Goal: Transaction & Acquisition: Purchase product/service

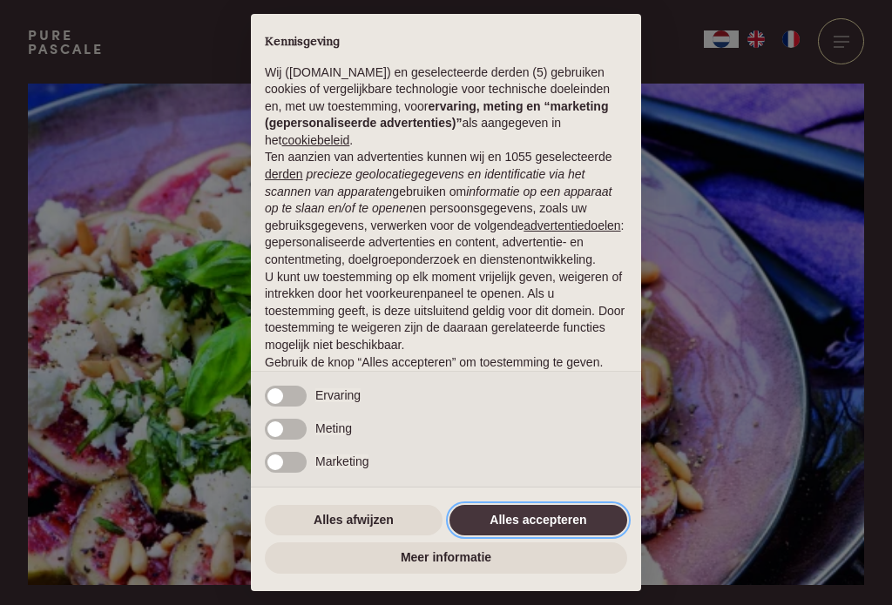
click at [585, 519] on button "Alles accepteren" at bounding box center [539, 520] width 178 height 31
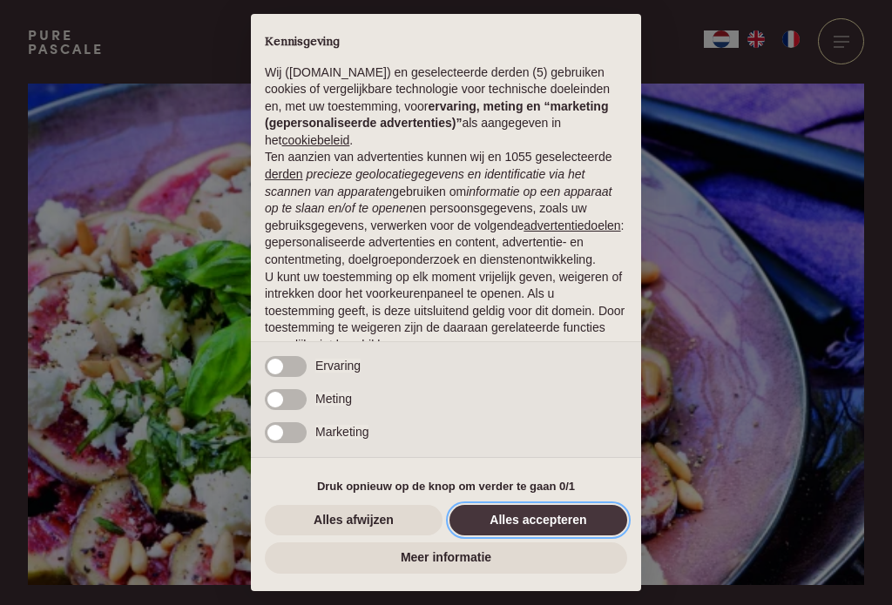
scroll to position [83, 0]
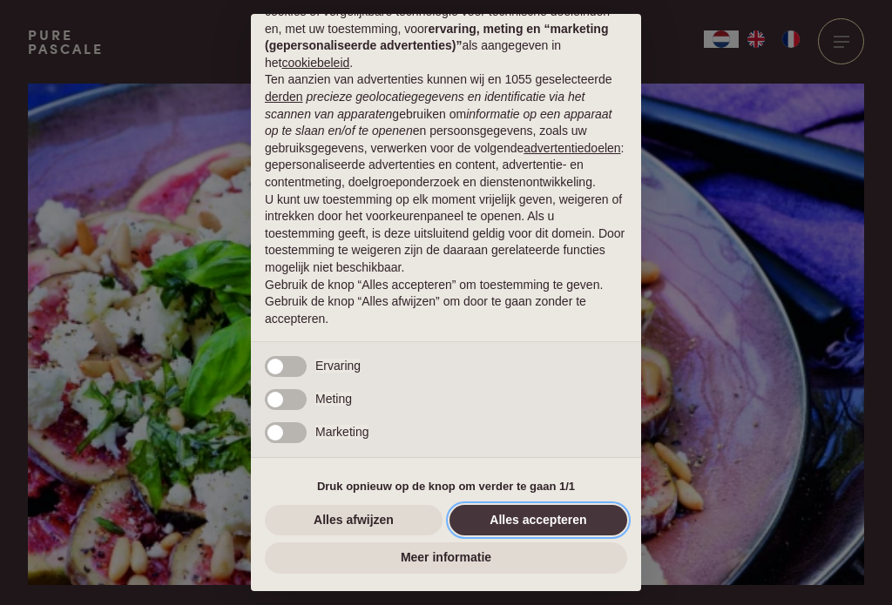
click at [576, 519] on button "Alles accepteren" at bounding box center [539, 520] width 178 height 31
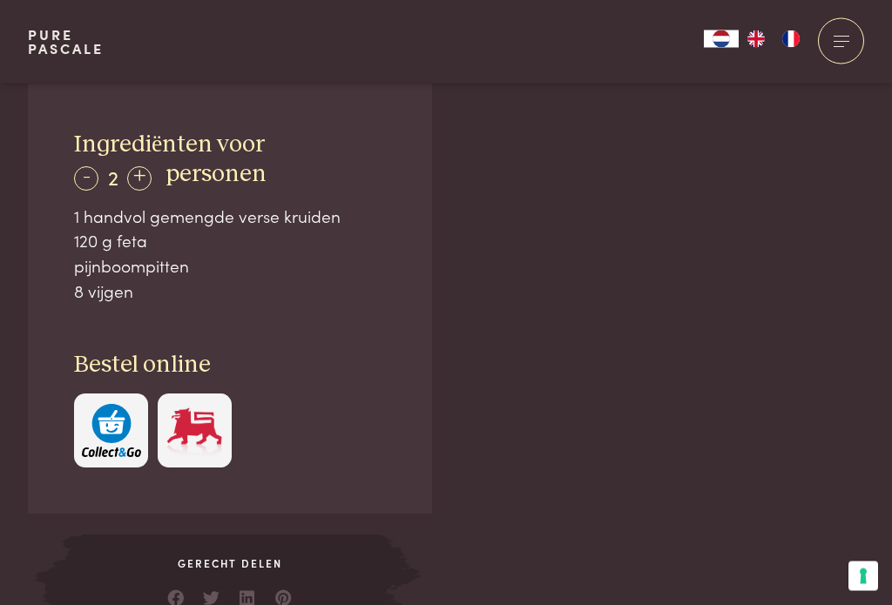
scroll to position [1053, 0]
click at [138, 173] on div "+" at bounding box center [139, 179] width 24 height 24
click at [145, 169] on div "+" at bounding box center [139, 179] width 24 height 24
click at [145, 179] on div "+" at bounding box center [140, 179] width 24 height 24
click at [147, 171] on div "+" at bounding box center [140, 179] width 24 height 24
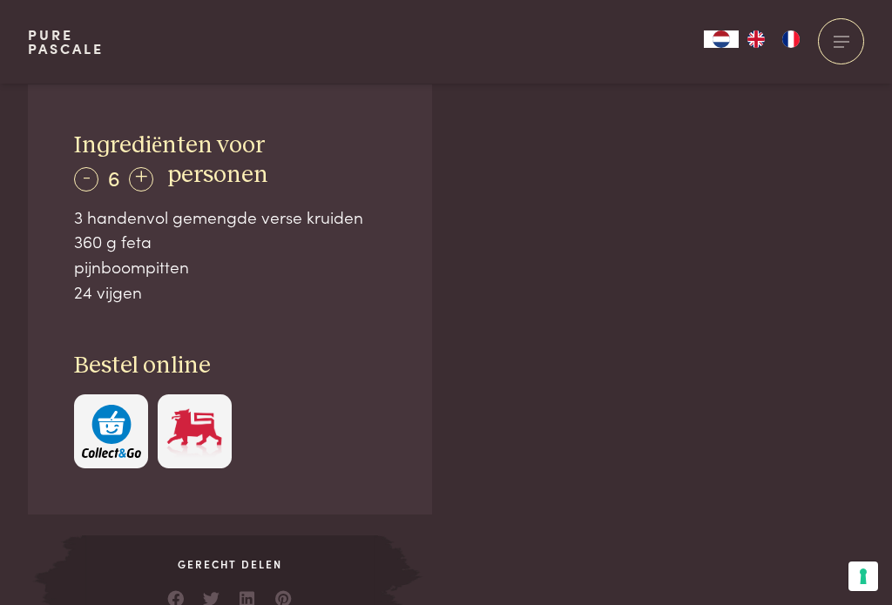
click at [145, 174] on div "+" at bounding box center [141, 179] width 24 height 24
click at [152, 165] on div "- 7 +" at bounding box center [113, 177] width 78 height 25
click at [152, 172] on div "+" at bounding box center [139, 179] width 24 height 24
click at [151, 169] on div "+" at bounding box center [141, 179] width 24 height 24
click at [152, 171] on div "+" at bounding box center [141, 179] width 24 height 24
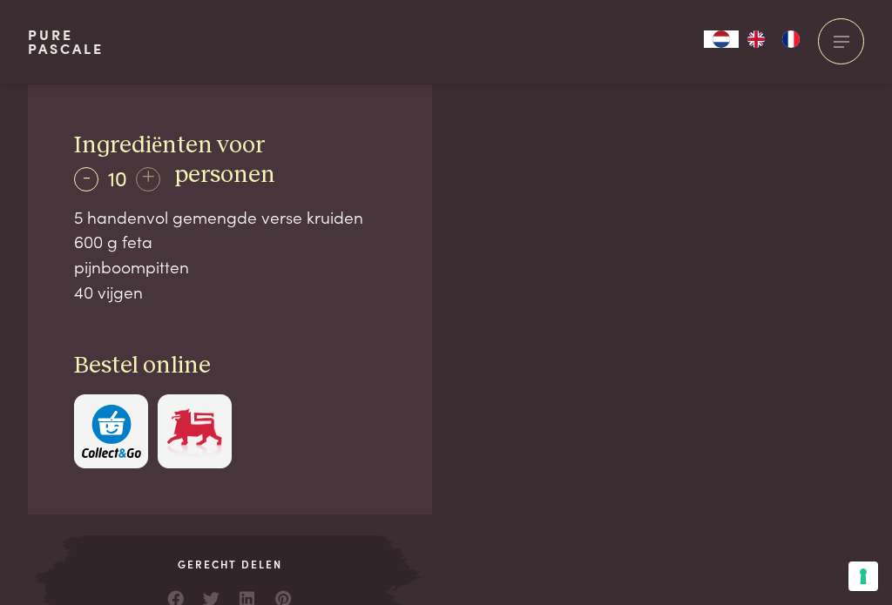
click at [150, 172] on div "- 10 +" at bounding box center [117, 177] width 86 height 25
click at [150, 171] on div "- 10 +" at bounding box center [117, 177] width 86 height 25
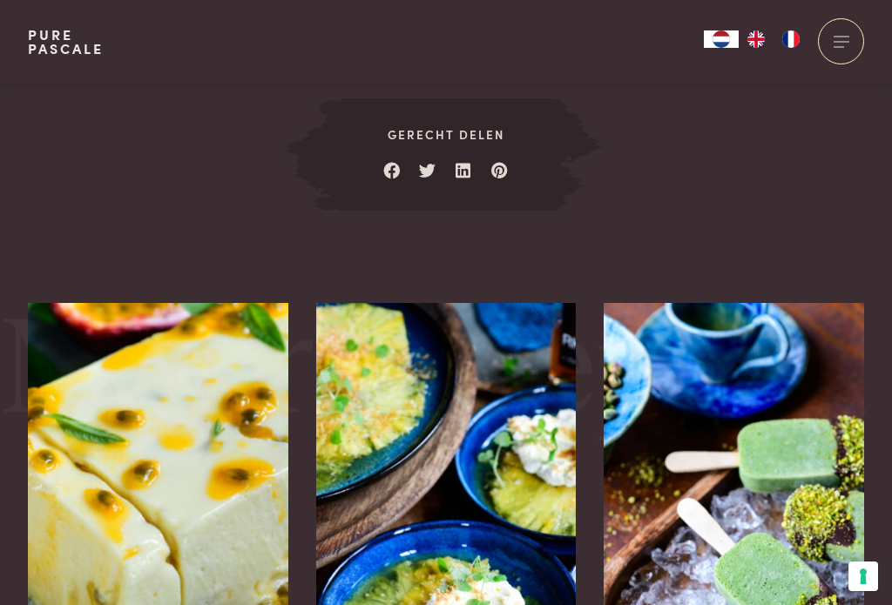
scroll to position [2486, 0]
